Goal: Task Accomplishment & Management: Complete application form

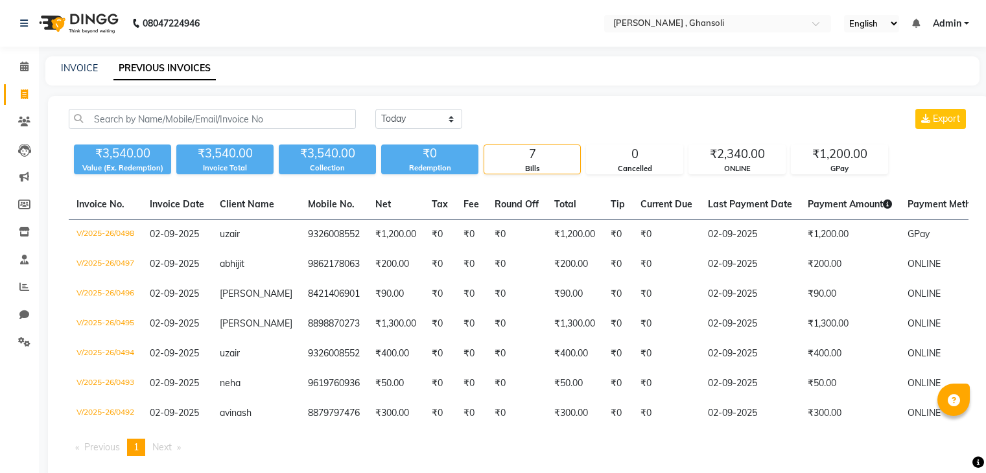
select select "[DATE]"
click at [91, 68] on link "INVOICE" at bounding box center [79, 68] width 37 height 12
select select "service"
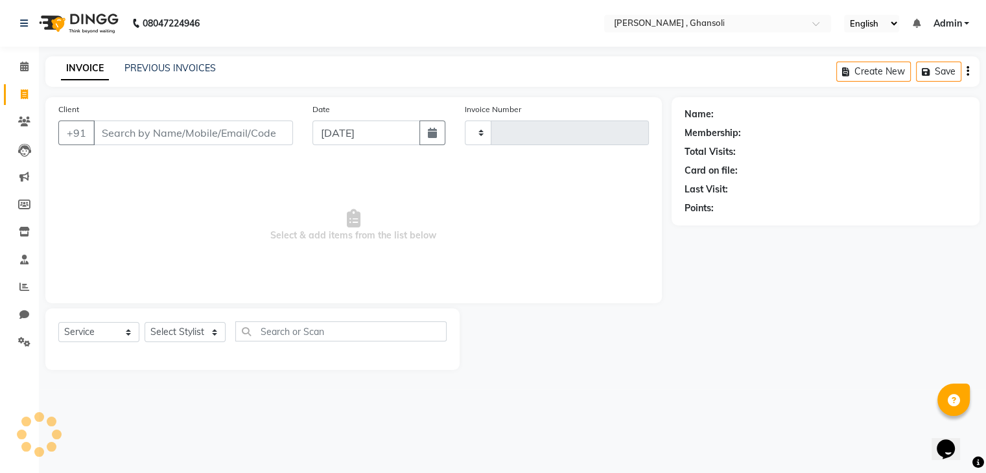
type input "0500"
select select "8446"
click at [209, 145] on input "Client" at bounding box center [194, 133] width 202 height 25
click at [222, 130] on input "Client" at bounding box center [194, 133] width 202 height 25
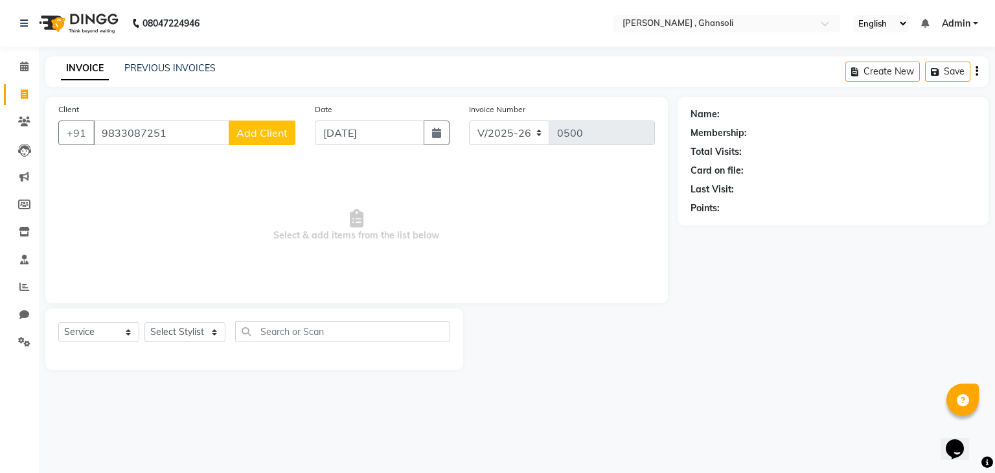
type input "9833087251"
click at [271, 133] on span "Add Client" at bounding box center [262, 132] width 51 height 13
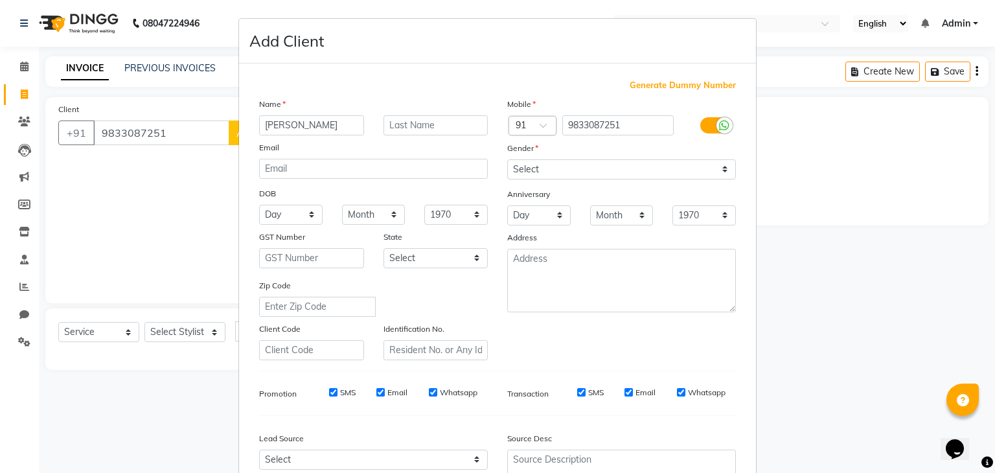
type input "[PERSON_NAME]"
click at [598, 165] on select "Select [DEMOGRAPHIC_DATA] [DEMOGRAPHIC_DATA] Other Prefer Not To Say" at bounding box center [621, 169] width 229 height 20
select select "[DEMOGRAPHIC_DATA]"
click at [507, 160] on select "Select [DEMOGRAPHIC_DATA] [DEMOGRAPHIC_DATA] Other Prefer Not To Say" at bounding box center [621, 169] width 229 height 20
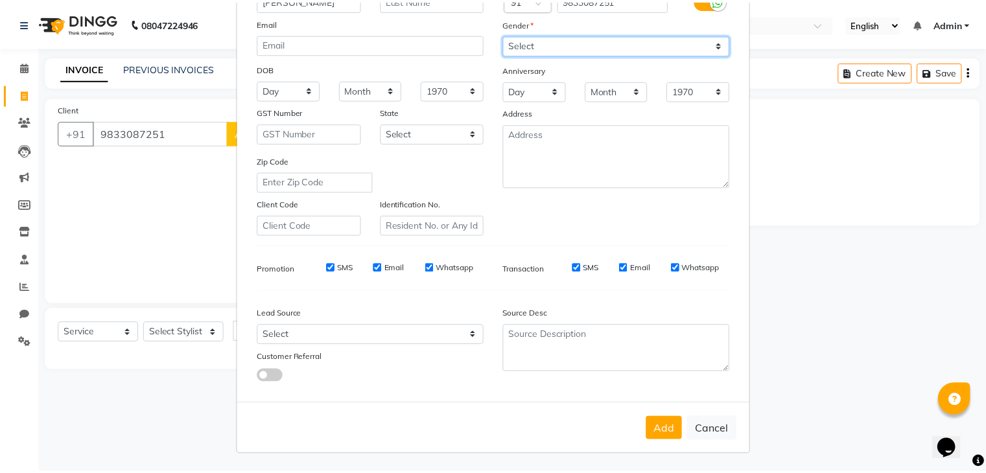
scroll to position [132, 0]
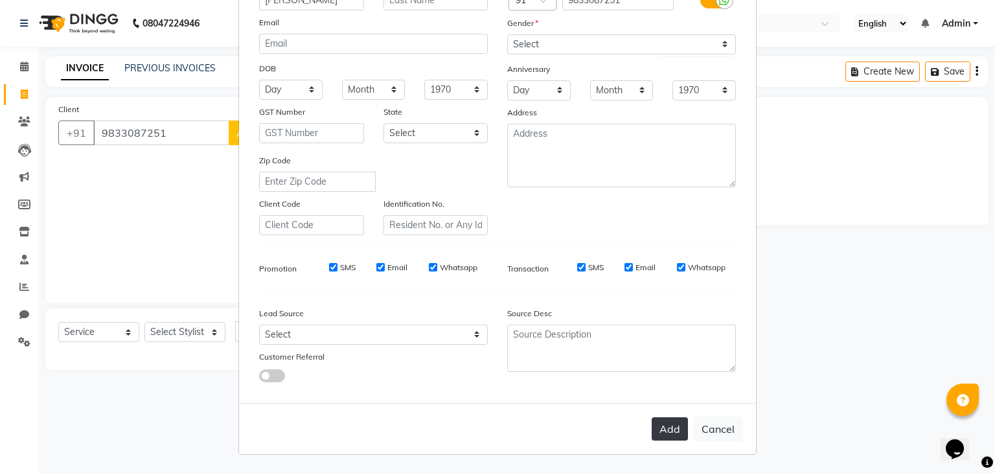
click at [673, 432] on button "Add" at bounding box center [670, 428] width 36 height 23
select select
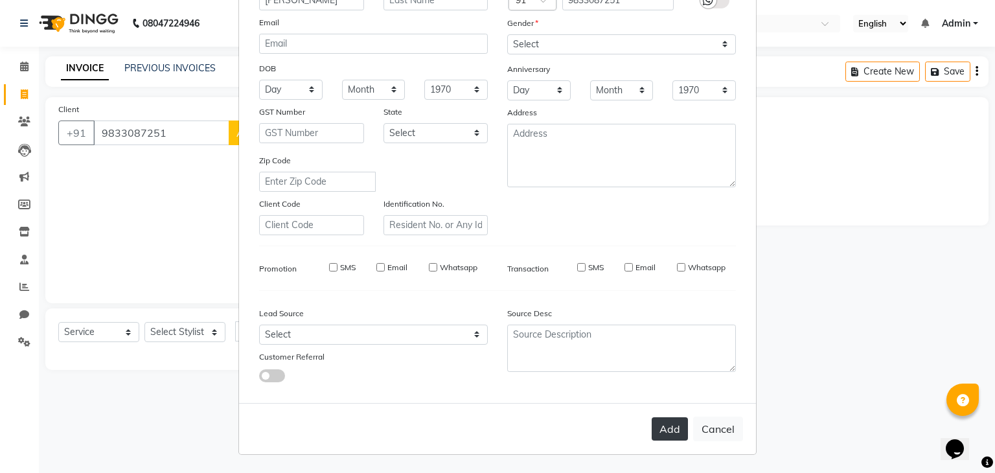
select select
checkbox input "false"
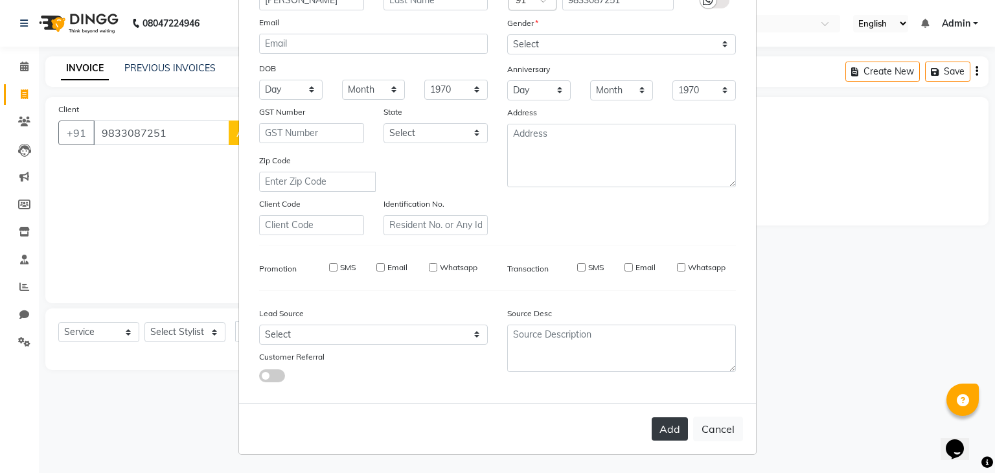
checkbox input "false"
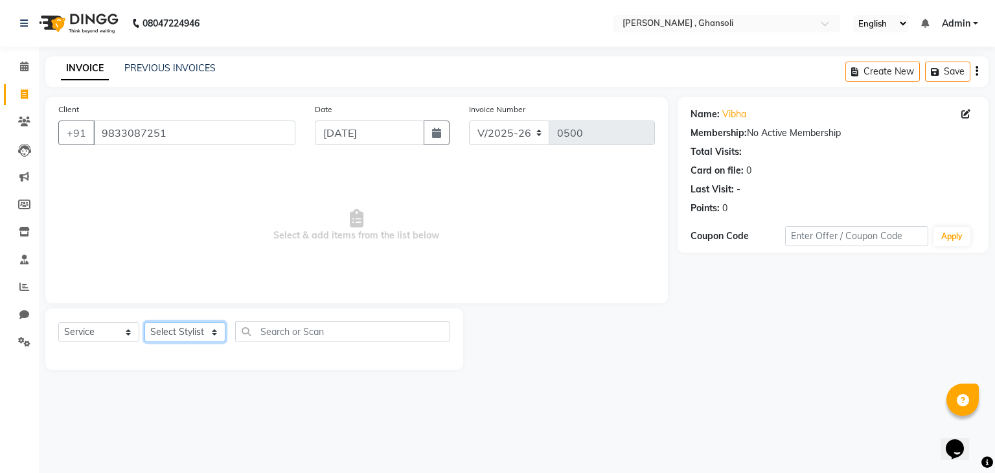
click at [205, 333] on select "Select Stylist deepa Lucky [PERSON_NAME] [PERSON_NAME] [PERSON_NAME] [PERSON_NA…" at bounding box center [185, 332] width 81 height 20
select select "81971"
click at [145, 323] on select "Select Stylist deepa Lucky [PERSON_NAME] [PERSON_NAME] [PERSON_NAME] [PERSON_NA…" at bounding box center [185, 332] width 81 height 20
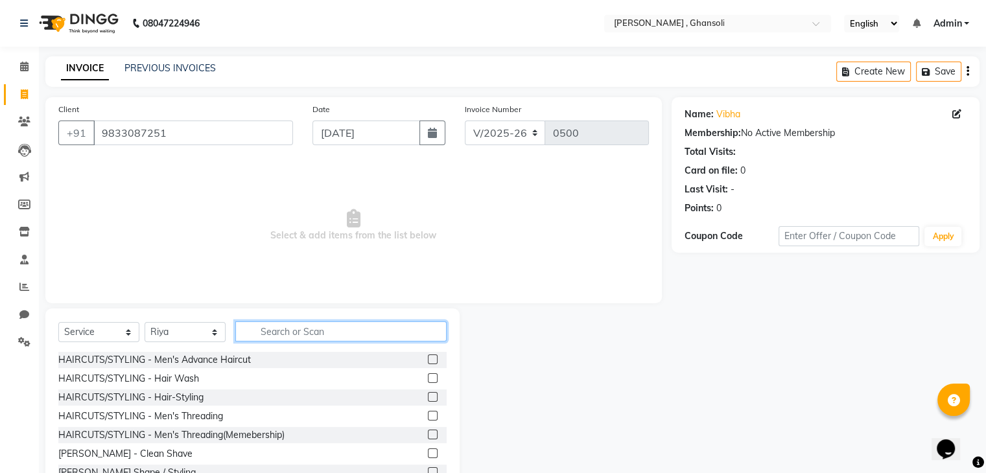
click at [310, 336] on input "text" at bounding box center [340, 331] width 211 height 20
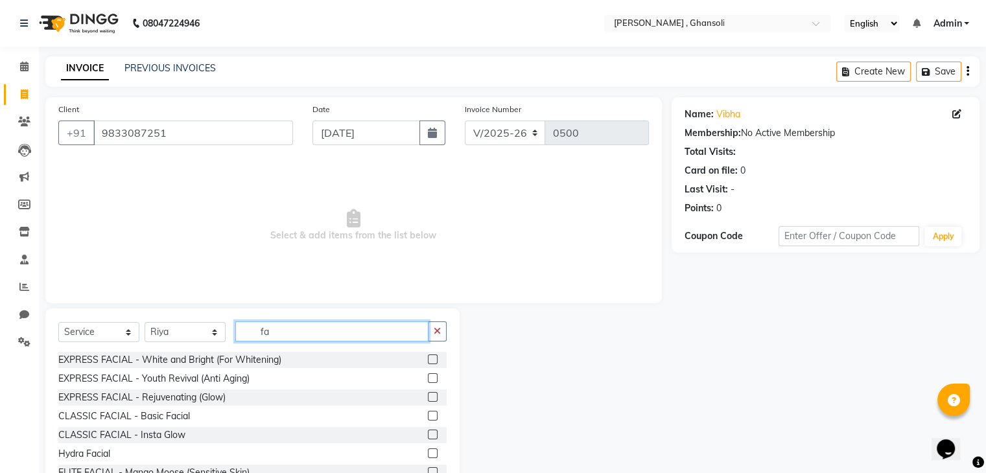
type input "f"
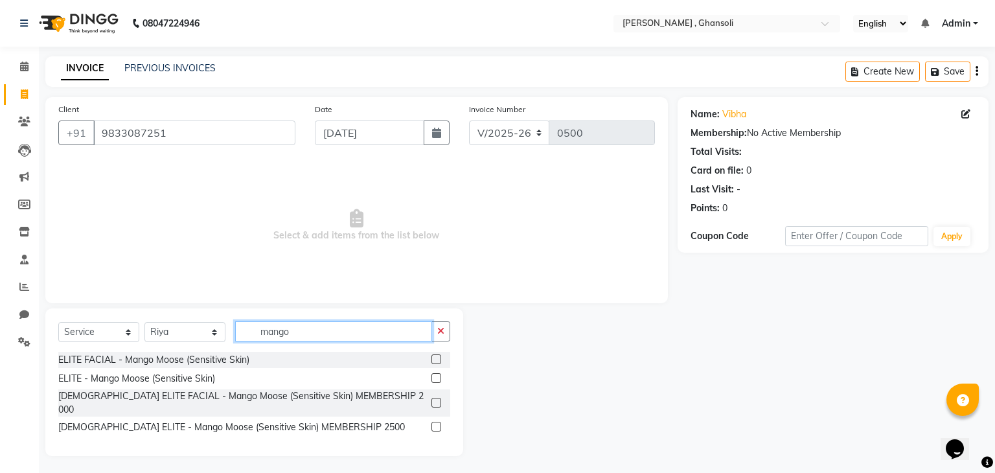
type input "mango"
click at [440, 358] on label at bounding box center [437, 360] width 10 height 10
click at [440, 358] on input "checkbox" at bounding box center [436, 360] width 8 height 8
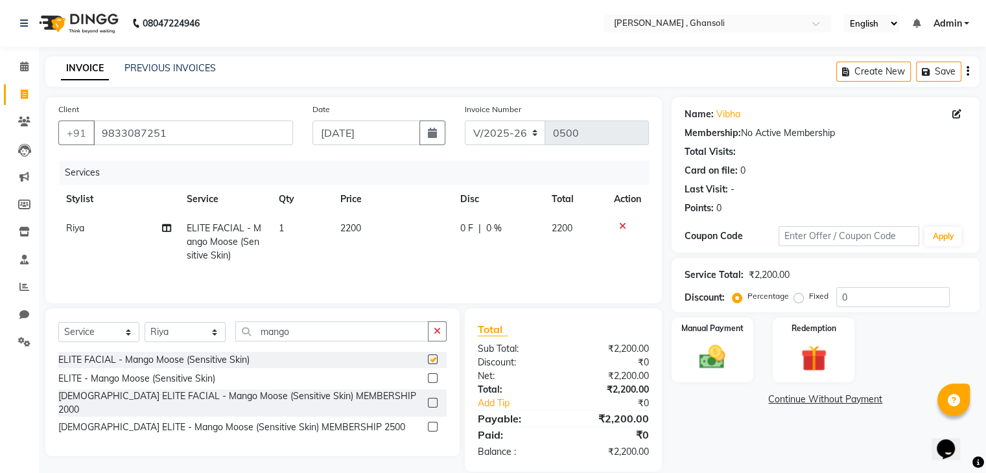
checkbox input "false"
click at [432, 378] on label at bounding box center [433, 378] width 10 height 10
click at [432, 378] on input "checkbox" at bounding box center [432, 379] width 8 height 8
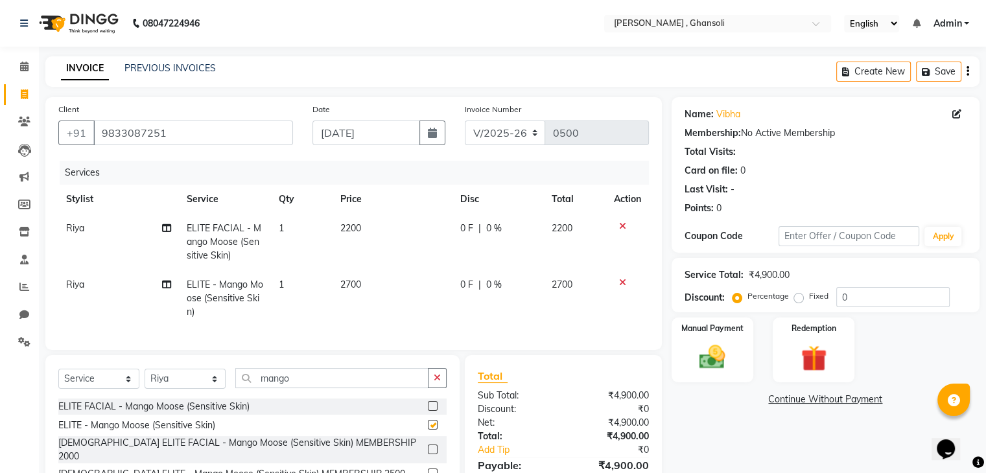
checkbox input "false"
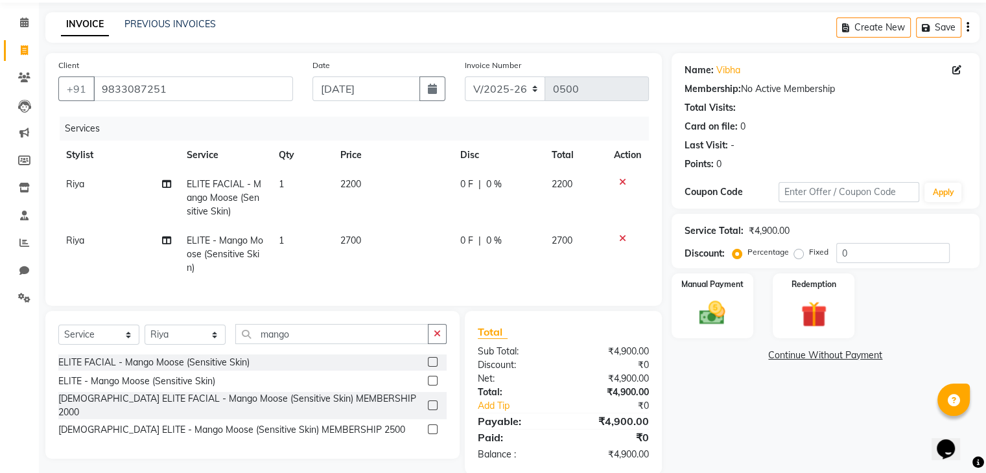
scroll to position [65, 0]
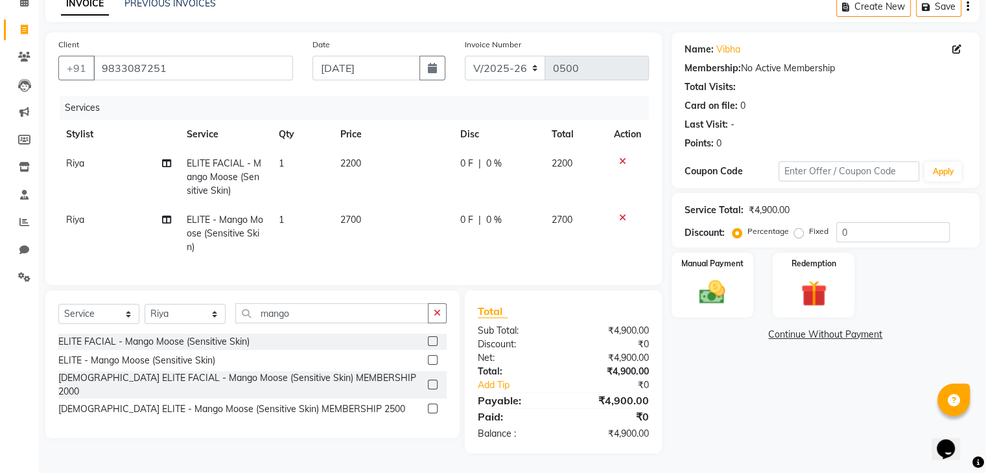
click at [621, 164] on icon at bounding box center [622, 161] width 7 height 9
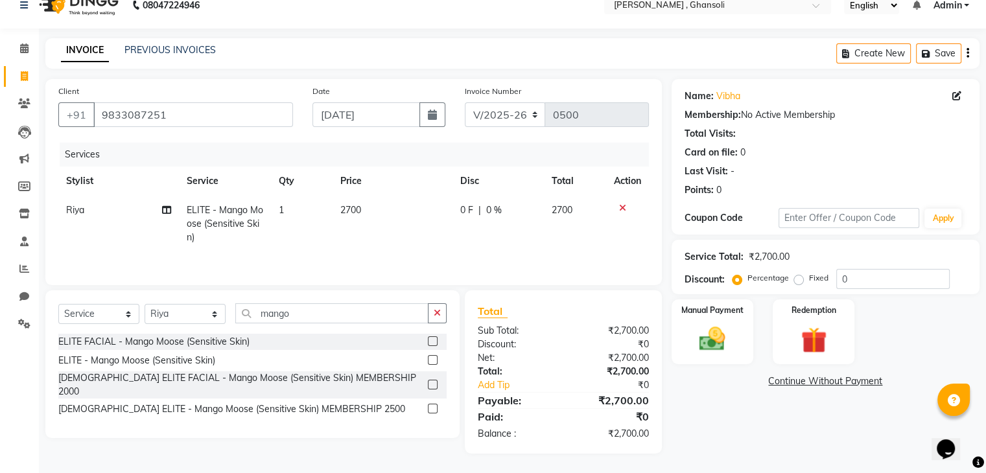
scroll to position [18, 0]
click at [465, 215] on span "0 F" at bounding box center [466, 210] width 13 height 14
select select "81971"
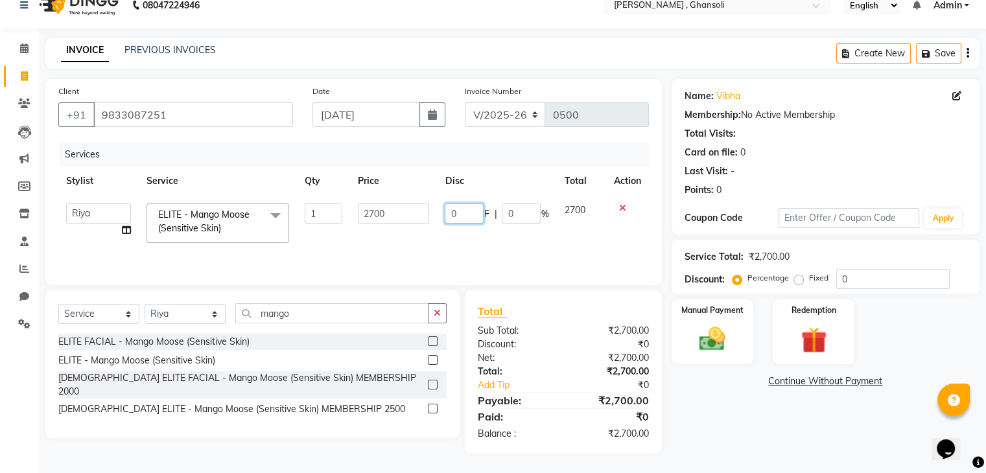
click at [465, 215] on input "0" at bounding box center [464, 213] width 39 height 20
type input "300"
click at [469, 250] on div "Services Stylist Service Qty Price Disc Total Action deepa Lucky [PERSON_NAME] …" at bounding box center [353, 208] width 590 height 130
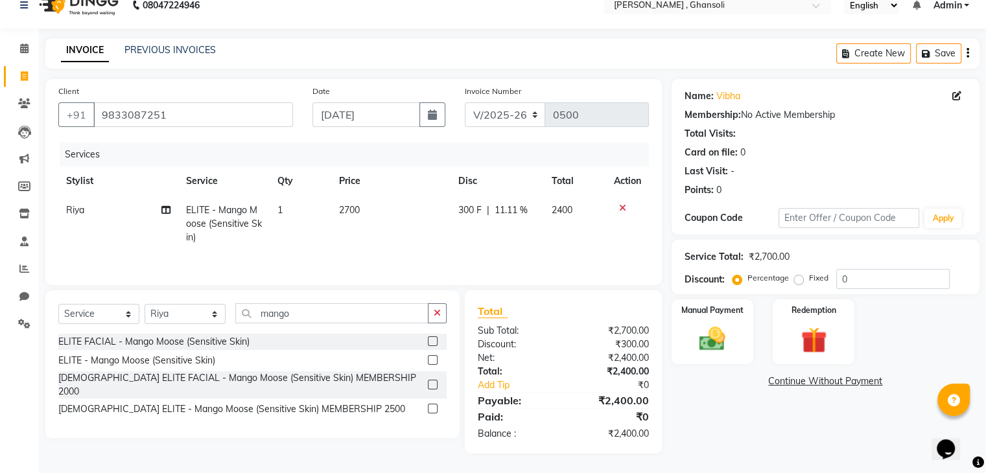
click at [464, 217] on td "300 F | 11.11 %" at bounding box center [497, 224] width 94 height 56
select select "81971"
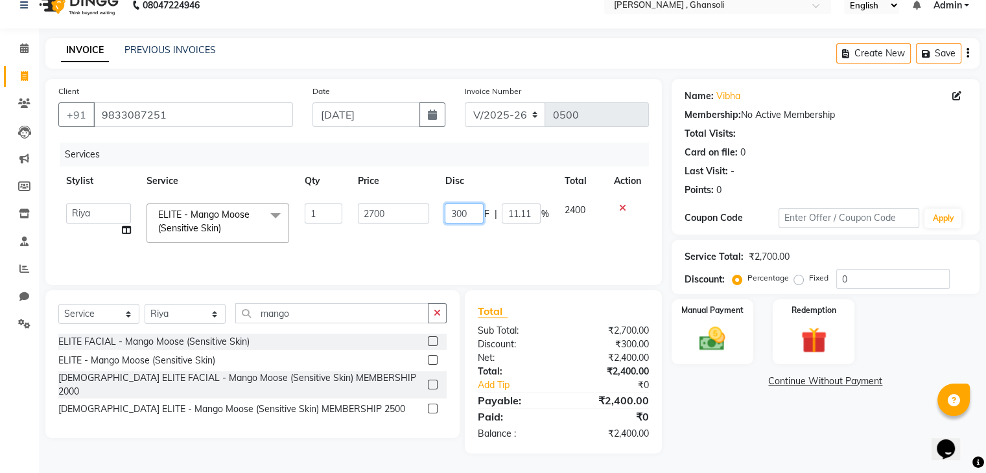
click at [456, 213] on input "300" at bounding box center [464, 213] width 39 height 20
type input "200"
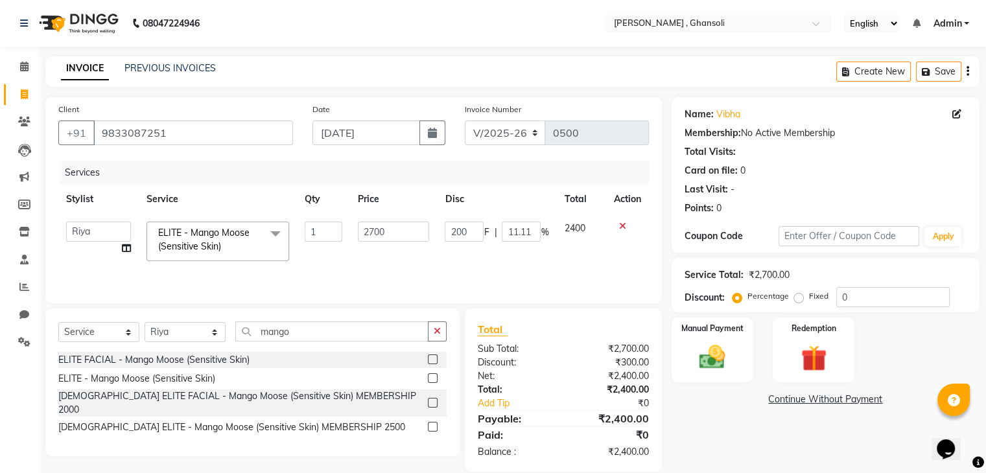
click at [456, 257] on td "200 F | 11.11 %" at bounding box center [496, 241] width 119 height 55
select select "81971"
click at [443, 336] on button "button" at bounding box center [437, 331] width 19 height 20
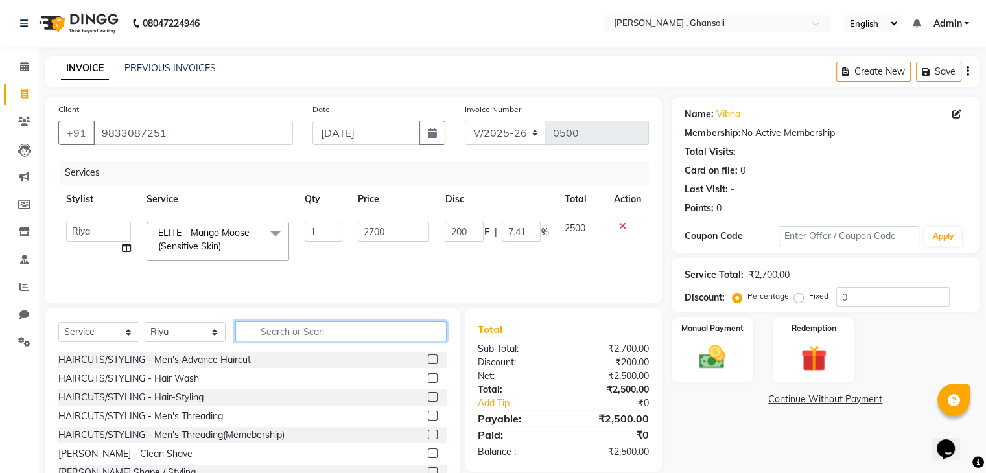
click at [373, 332] on input "text" at bounding box center [340, 331] width 211 height 20
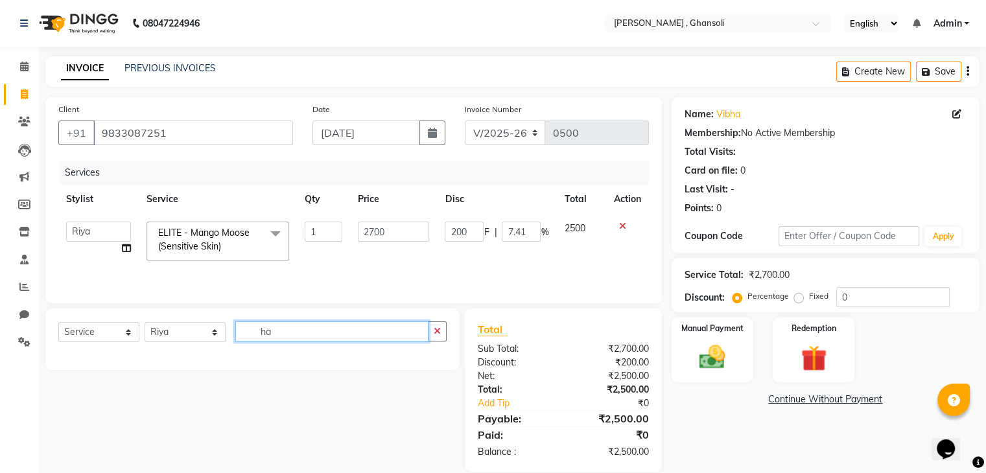
type input "h"
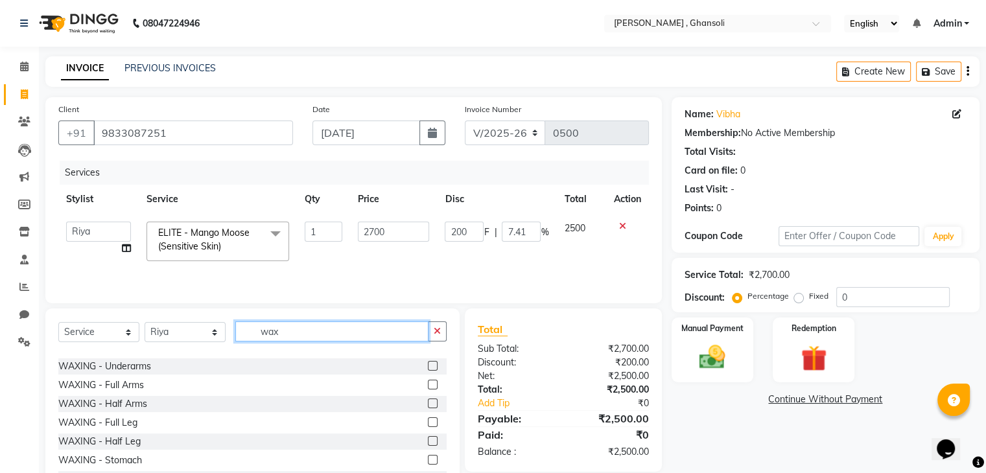
scroll to position [259, 0]
type input "wax"
click at [428, 401] on label at bounding box center [433, 401] width 10 height 10
click at [428, 401] on input "checkbox" at bounding box center [432, 401] width 8 height 8
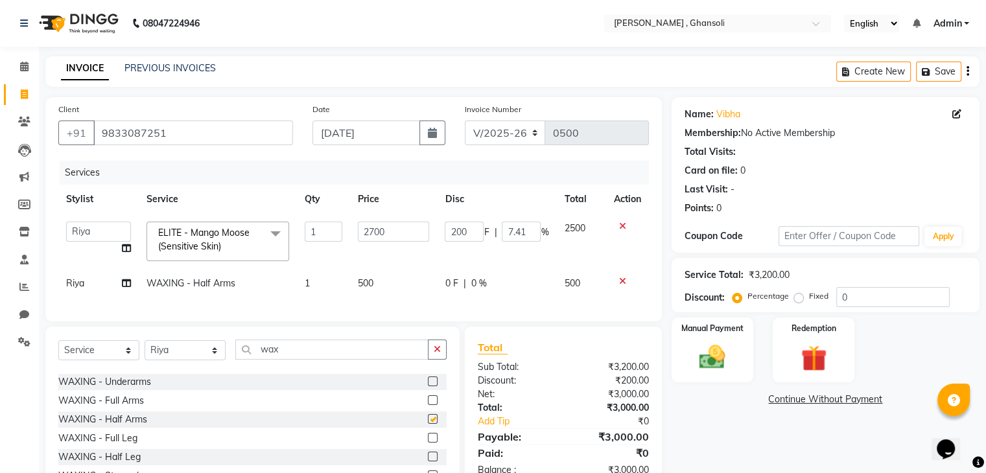
checkbox input "false"
click at [451, 286] on span "0 F" at bounding box center [451, 284] width 13 height 14
select select "81971"
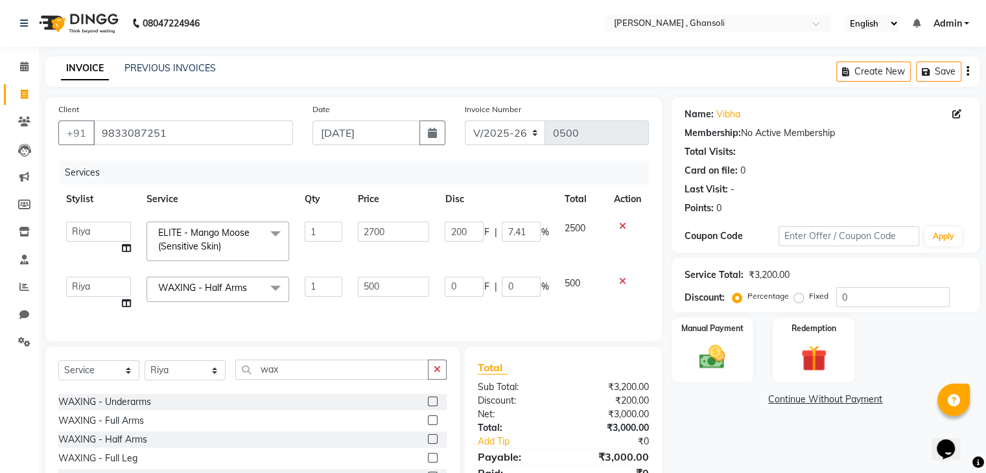
click at [620, 280] on icon at bounding box center [622, 281] width 7 height 9
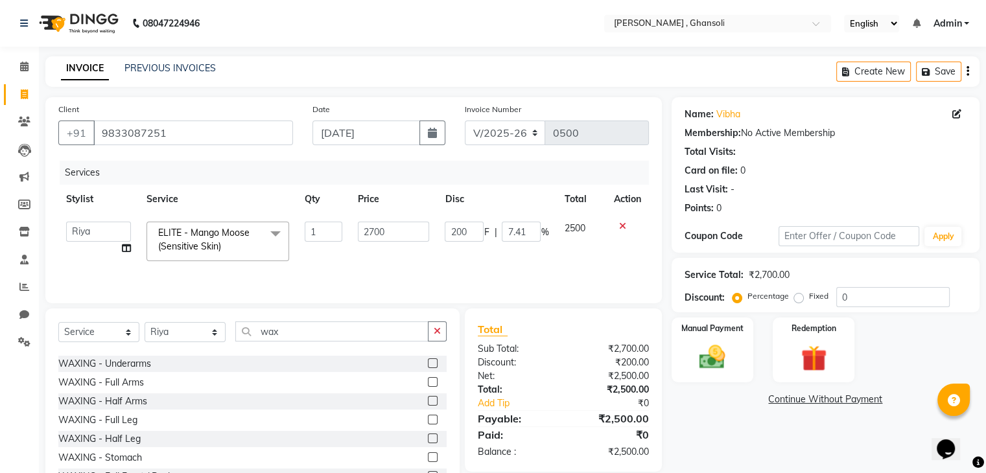
click at [428, 382] on label at bounding box center [433, 382] width 10 height 10
click at [428, 382] on input "checkbox" at bounding box center [432, 382] width 8 height 8
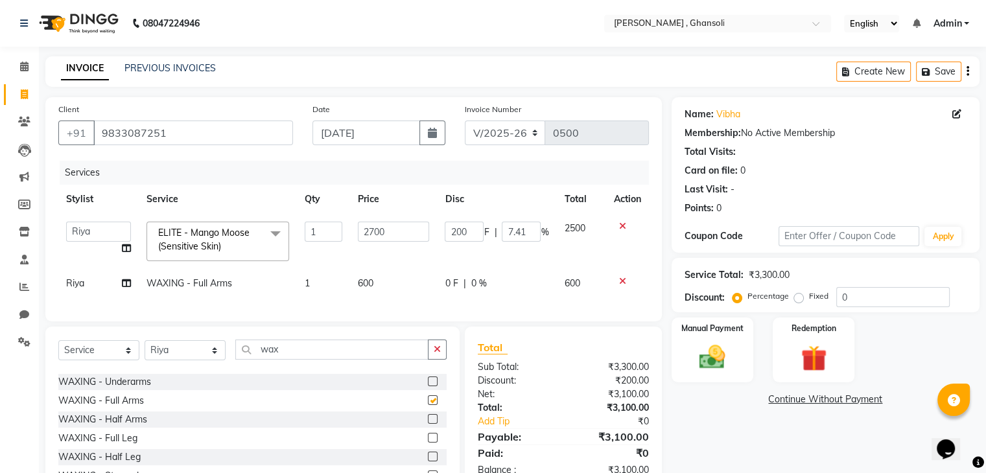
checkbox input "false"
click at [451, 283] on span "0 F" at bounding box center [451, 284] width 13 height 14
select select "81971"
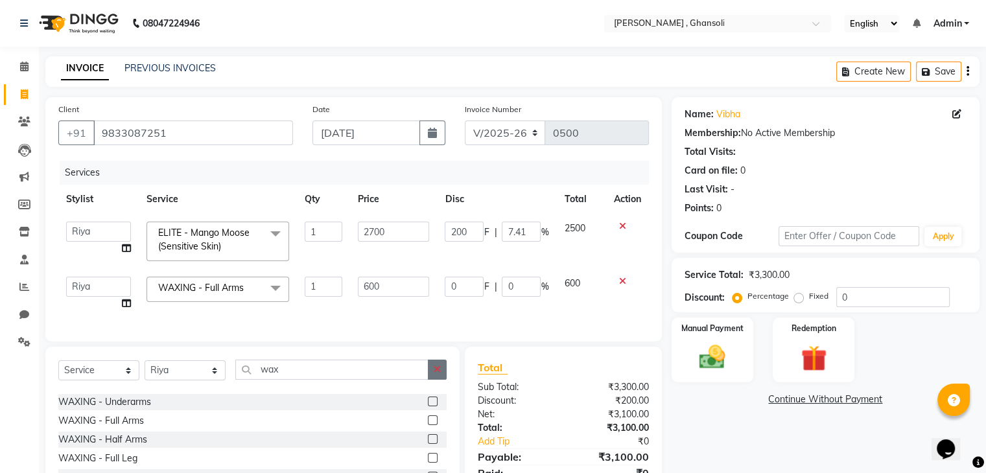
click at [438, 374] on icon "button" at bounding box center [437, 369] width 7 height 9
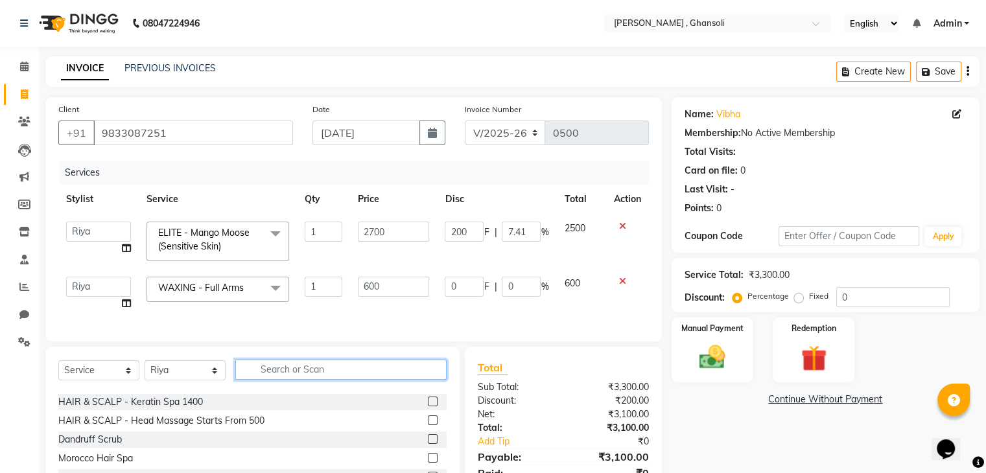
click at [381, 377] on input "text" at bounding box center [340, 370] width 211 height 20
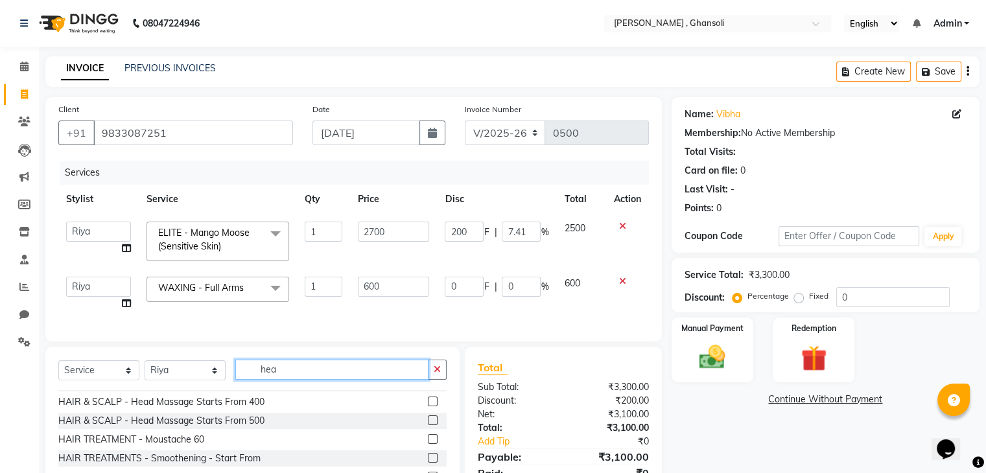
scroll to position [0, 0]
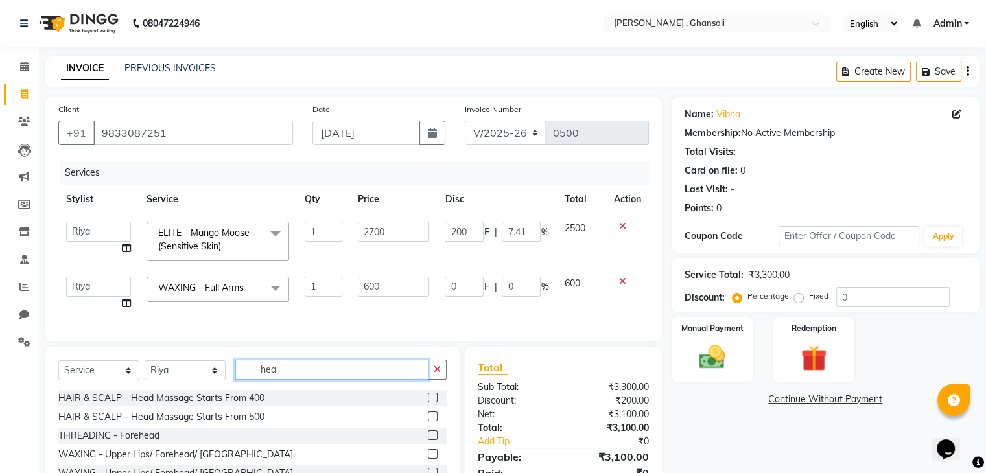
type input "hea"
click at [428, 402] on label at bounding box center [433, 398] width 10 height 10
click at [428, 402] on input "checkbox" at bounding box center [432, 398] width 8 height 8
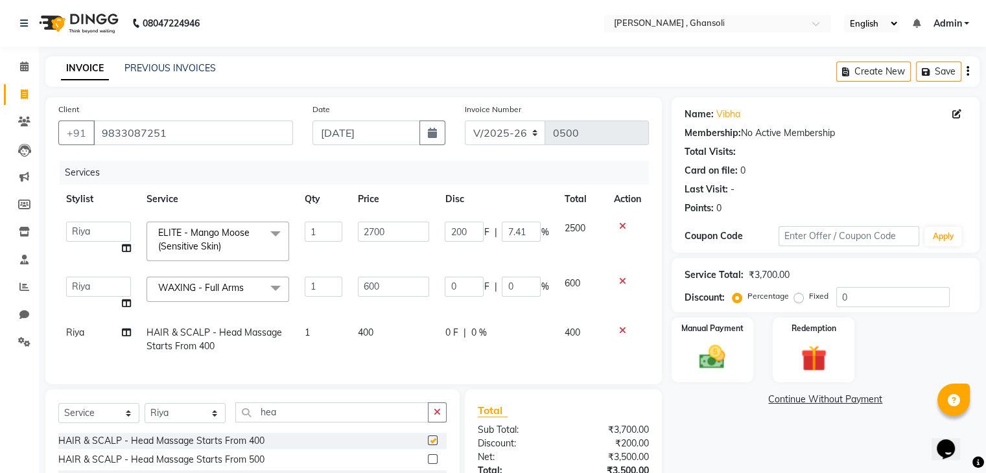
checkbox input "false"
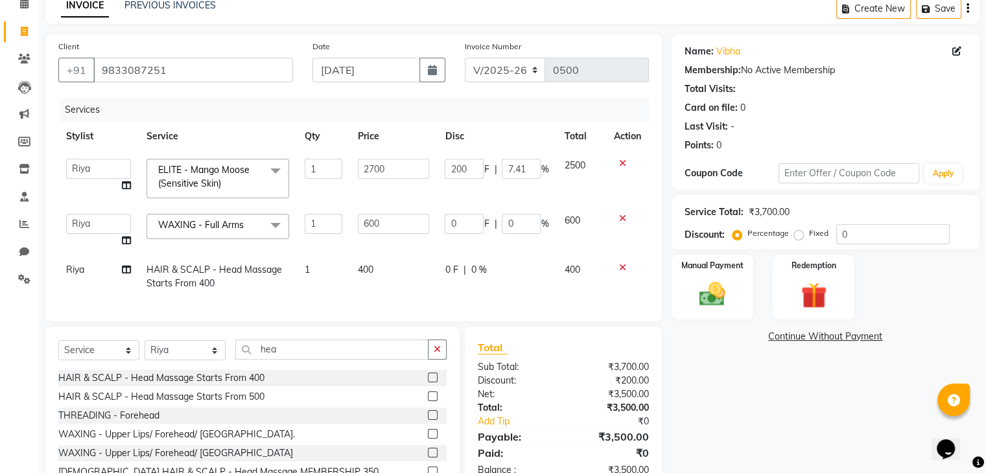
scroll to position [65, 0]
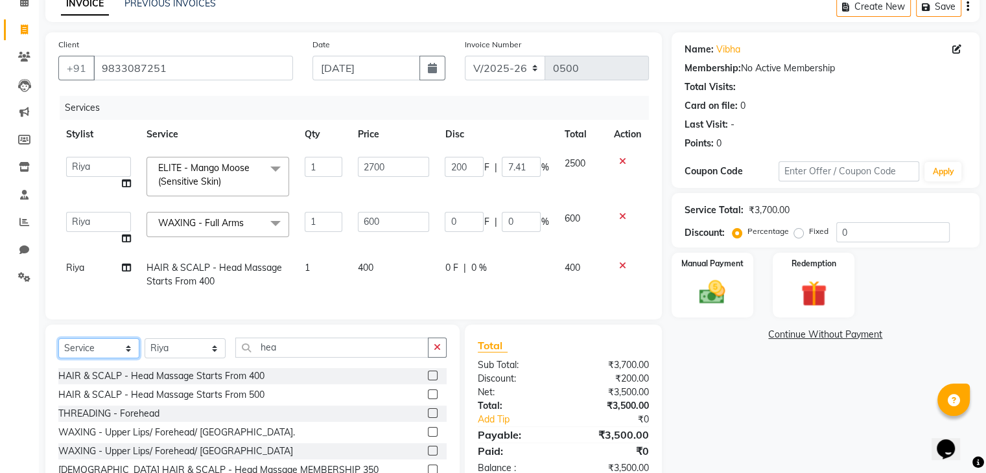
click at [127, 358] on select "Select Service Product Membership Package Voucher Prepaid Gift Card" at bounding box center [98, 348] width 81 height 20
click at [58, 349] on select "Select Service Product Membership Package Voucher Prepaid Gift Card" at bounding box center [98, 348] width 81 height 20
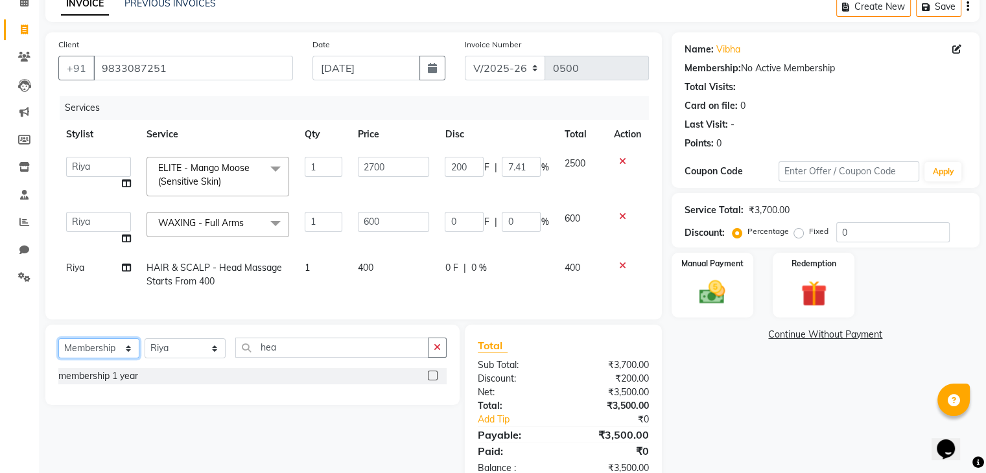
click at [110, 356] on select "Select Service Product Membership Package Voucher Prepaid Gift Card" at bounding box center [98, 348] width 81 height 20
select select "product"
click at [58, 349] on select "Select Service Product Membership Package Voucher Prepaid Gift Card" at bounding box center [98, 348] width 81 height 20
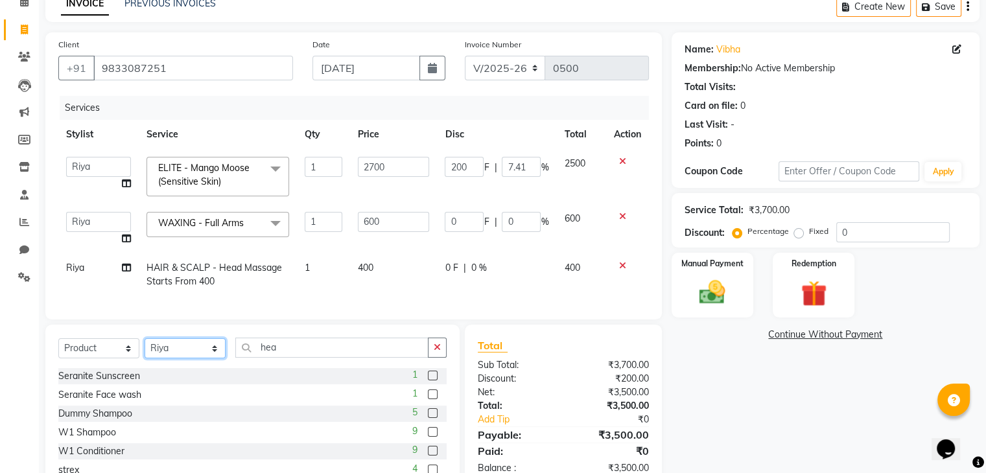
click at [165, 358] on select "Select Stylist deepa Lucky [PERSON_NAME] [PERSON_NAME] [PERSON_NAME] [PERSON_NA…" at bounding box center [185, 348] width 81 height 20
click at [145, 349] on select "Select Stylist deepa Lucky [PERSON_NAME] [PERSON_NAME] [PERSON_NAME] [PERSON_NA…" at bounding box center [185, 348] width 81 height 20
click at [290, 358] on input "hea" at bounding box center [331, 348] width 193 height 20
type input "h"
click at [428, 399] on label at bounding box center [433, 394] width 10 height 10
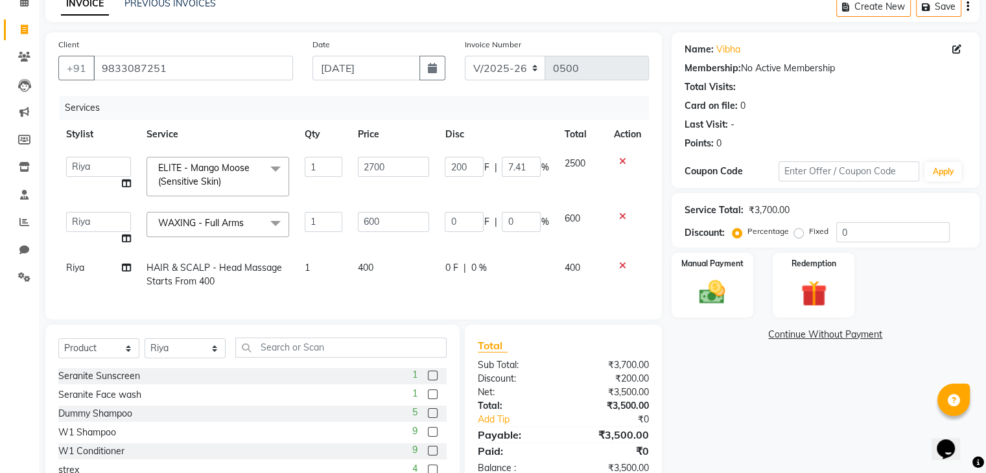
click at [428, 399] on input "checkbox" at bounding box center [432, 395] width 8 height 8
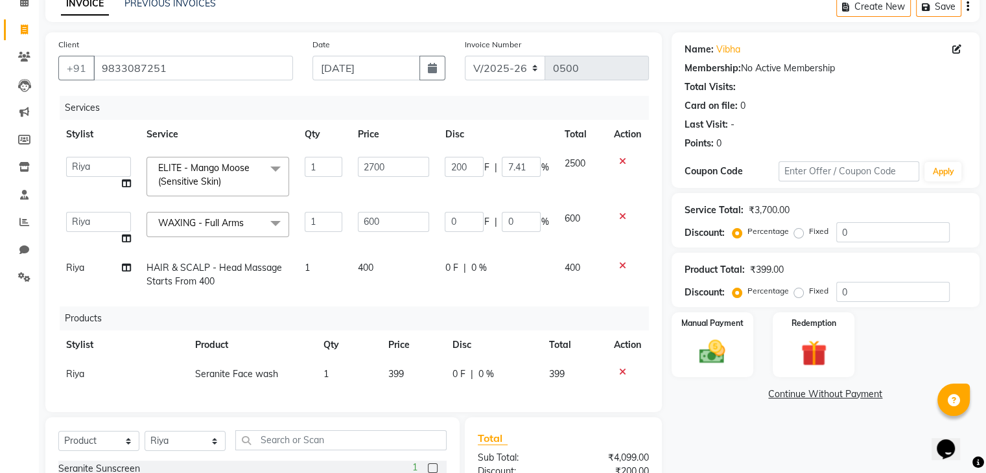
checkbox input "false"
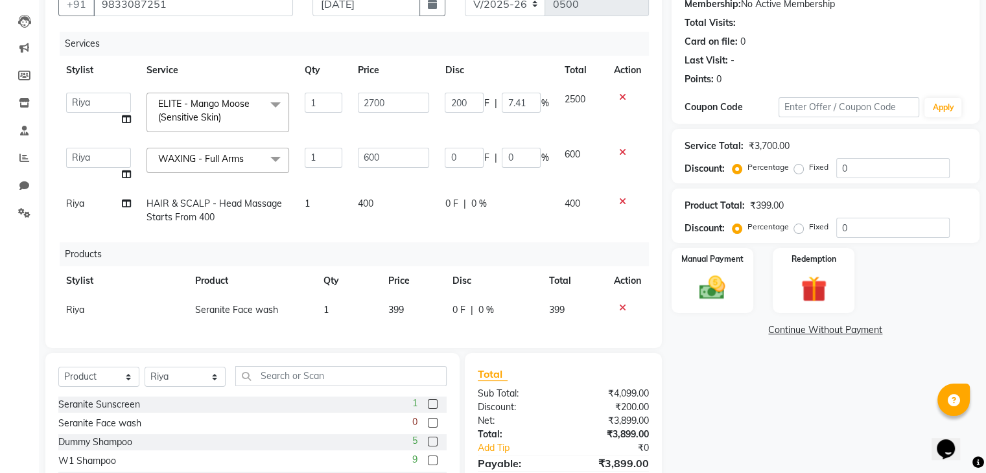
scroll to position [130, 0]
click at [75, 205] on span "Riya" at bounding box center [75, 203] width 18 height 12
select select "81971"
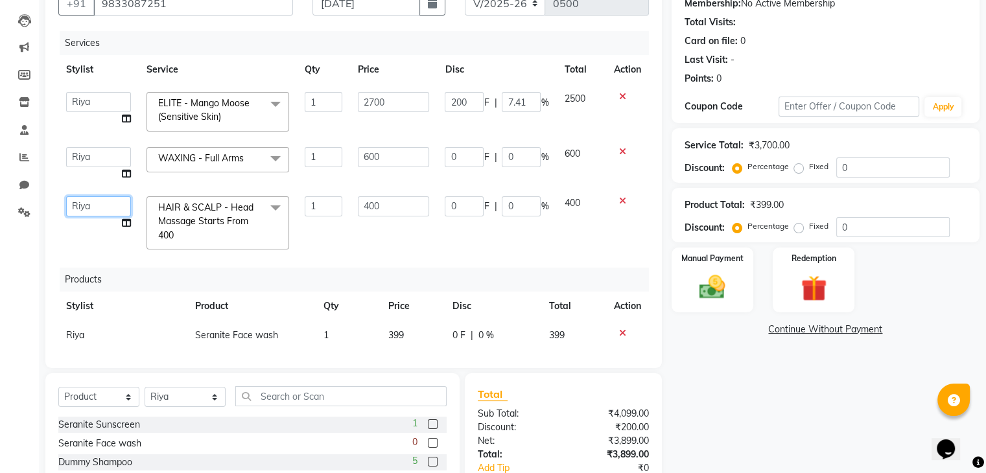
click at [76, 205] on select "deepa Lucky [PERSON_NAME] [PERSON_NAME] [PERSON_NAME] [PERSON_NAME]" at bounding box center [98, 206] width 65 height 20
select select "81970"
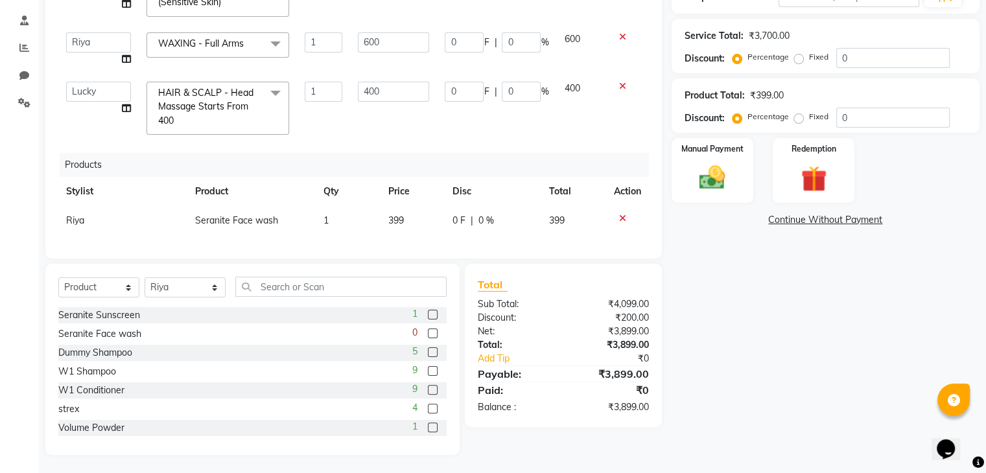
scroll to position [241, 0]
click at [725, 164] on img at bounding box center [711, 176] width 43 height 31
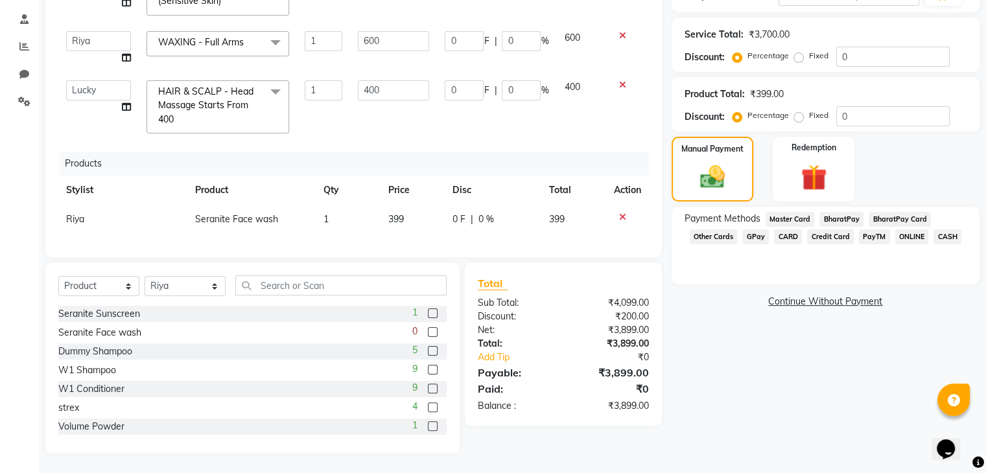
click at [905, 234] on span "ONLINE" at bounding box center [912, 236] width 34 height 15
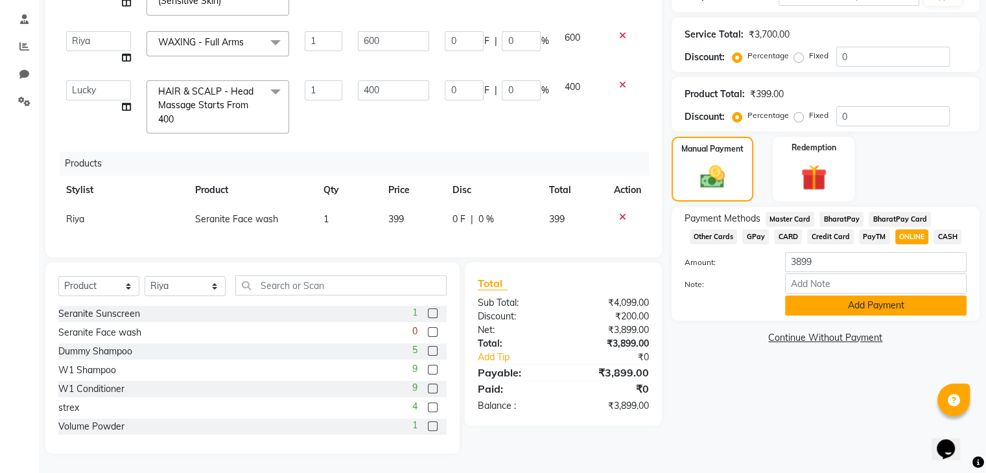
click at [877, 305] on button "Add Payment" at bounding box center [875, 306] width 181 height 20
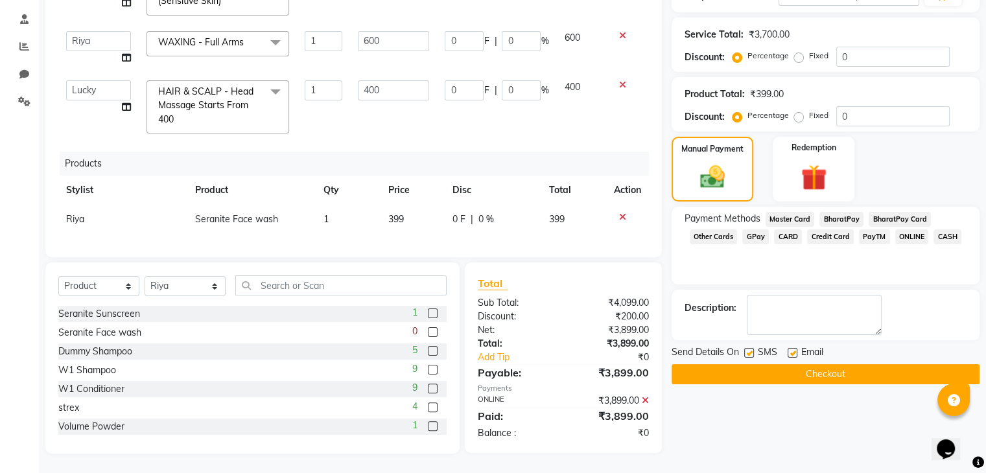
click at [839, 371] on button "Checkout" at bounding box center [825, 374] width 308 height 20
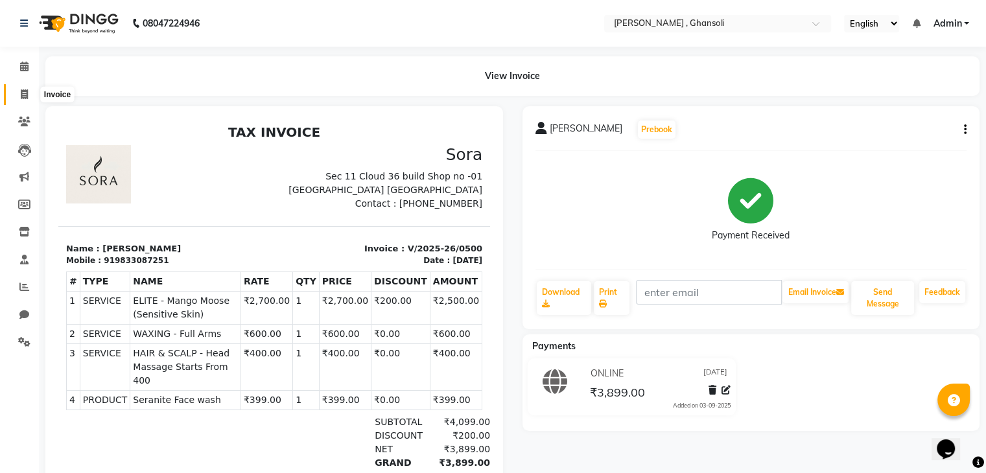
click at [21, 91] on icon at bounding box center [24, 94] width 7 height 10
select select "8446"
select select "service"
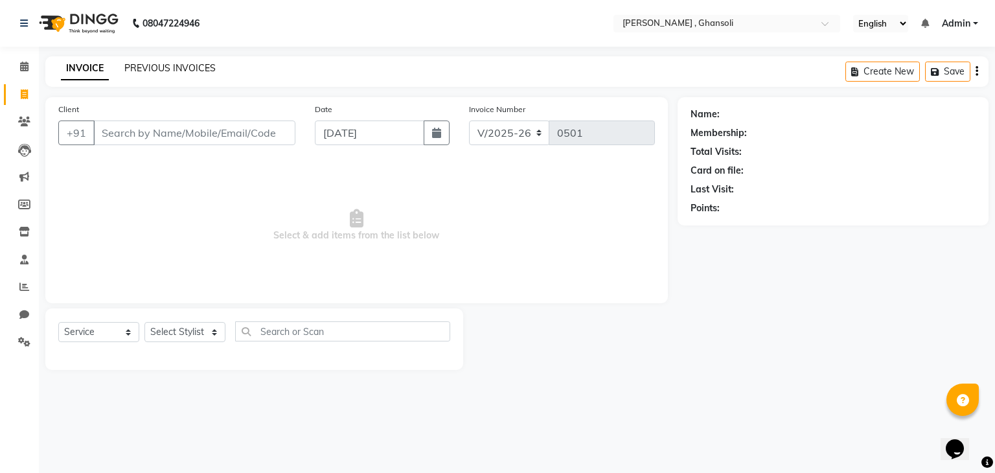
click at [132, 67] on link "PREVIOUS INVOICES" at bounding box center [169, 68] width 91 height 12
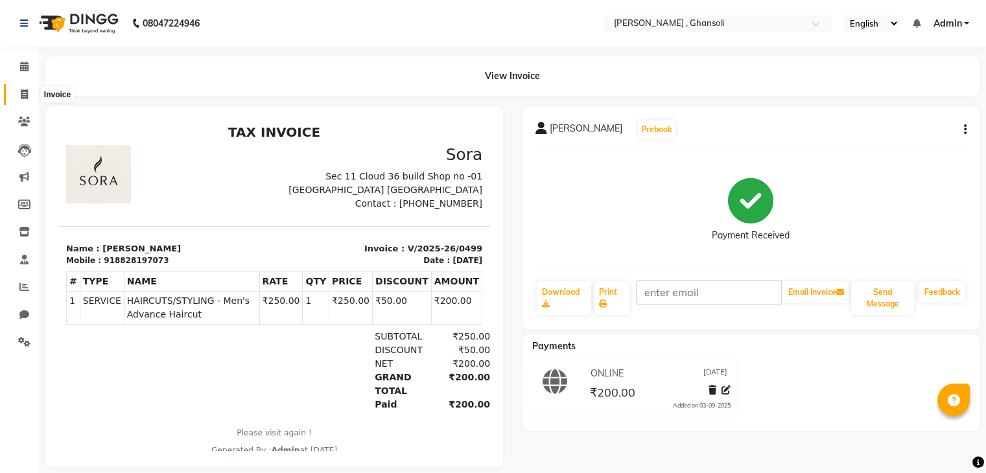
click at [21, 95] on icon at bounding box center [24, 94] width 7 height 10
select select "8446"
select select "service"
